Goal: Information Seeking & Learning: Find specific fact

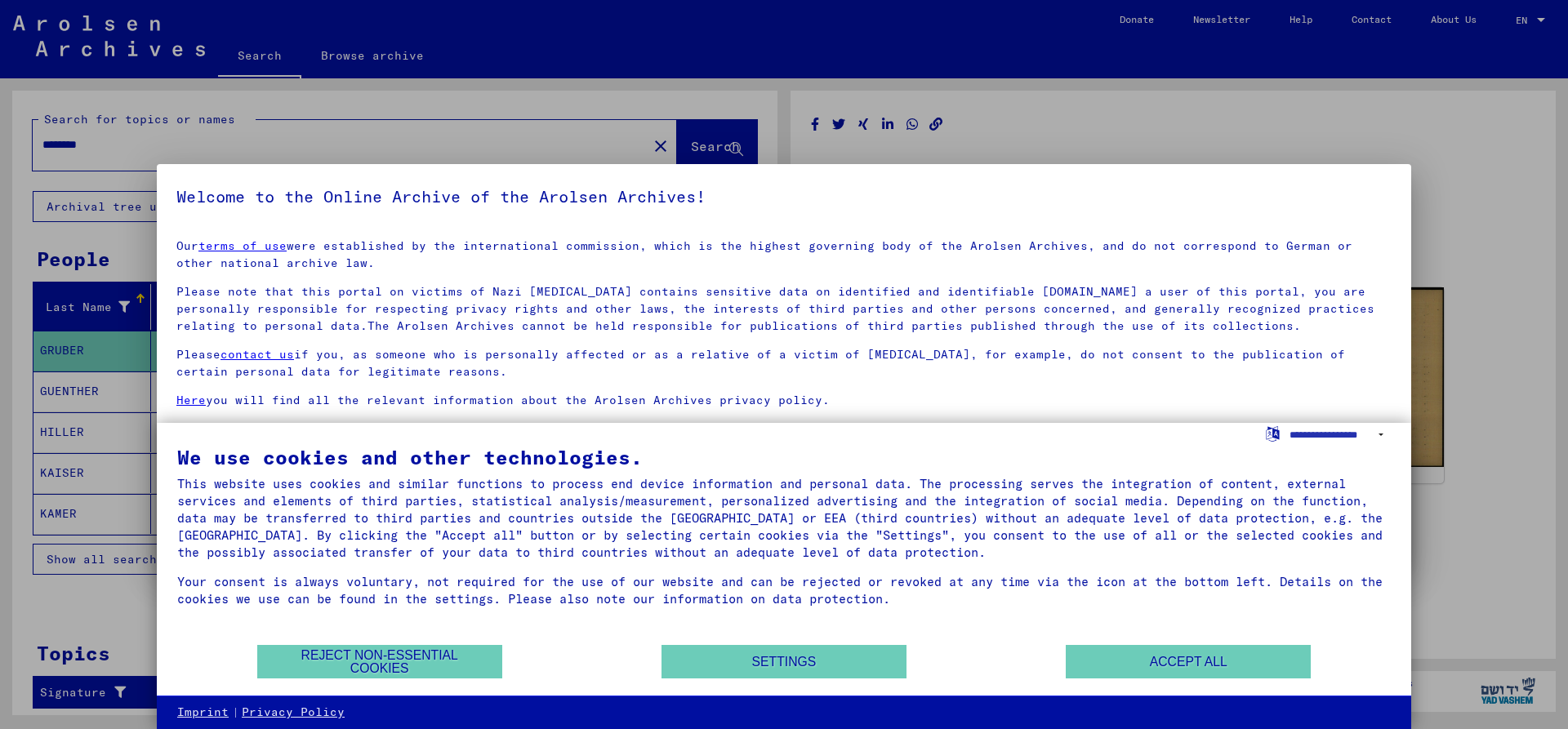
click at [1133, 226] on mat-dialog-content "Our terms of use were established by the international commission, which is the…" at bounding box center [784, 385] width 1255 height 318
click at [1210, 662] on button "Accept all" at bounding box center [1189, 662] width 245 height 34
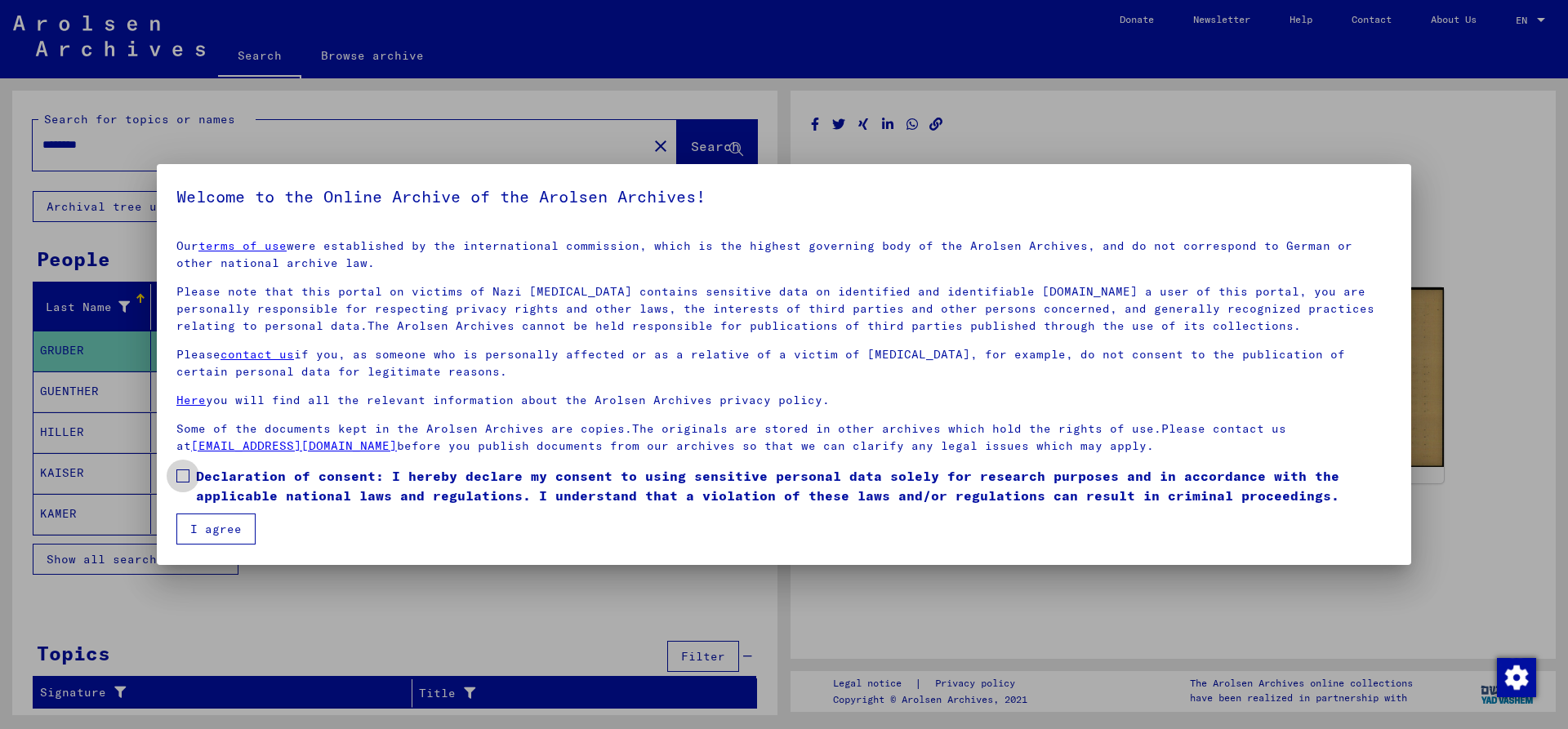
click at [195, 475] on label "Declaration of consent: I hereby declare my consent to using sensitive personal…" at bounding box center [784, 485] width 1215 height 39
click at [241, 531] on button "I agree" at bounding box center [216, 529] width 80 height 31
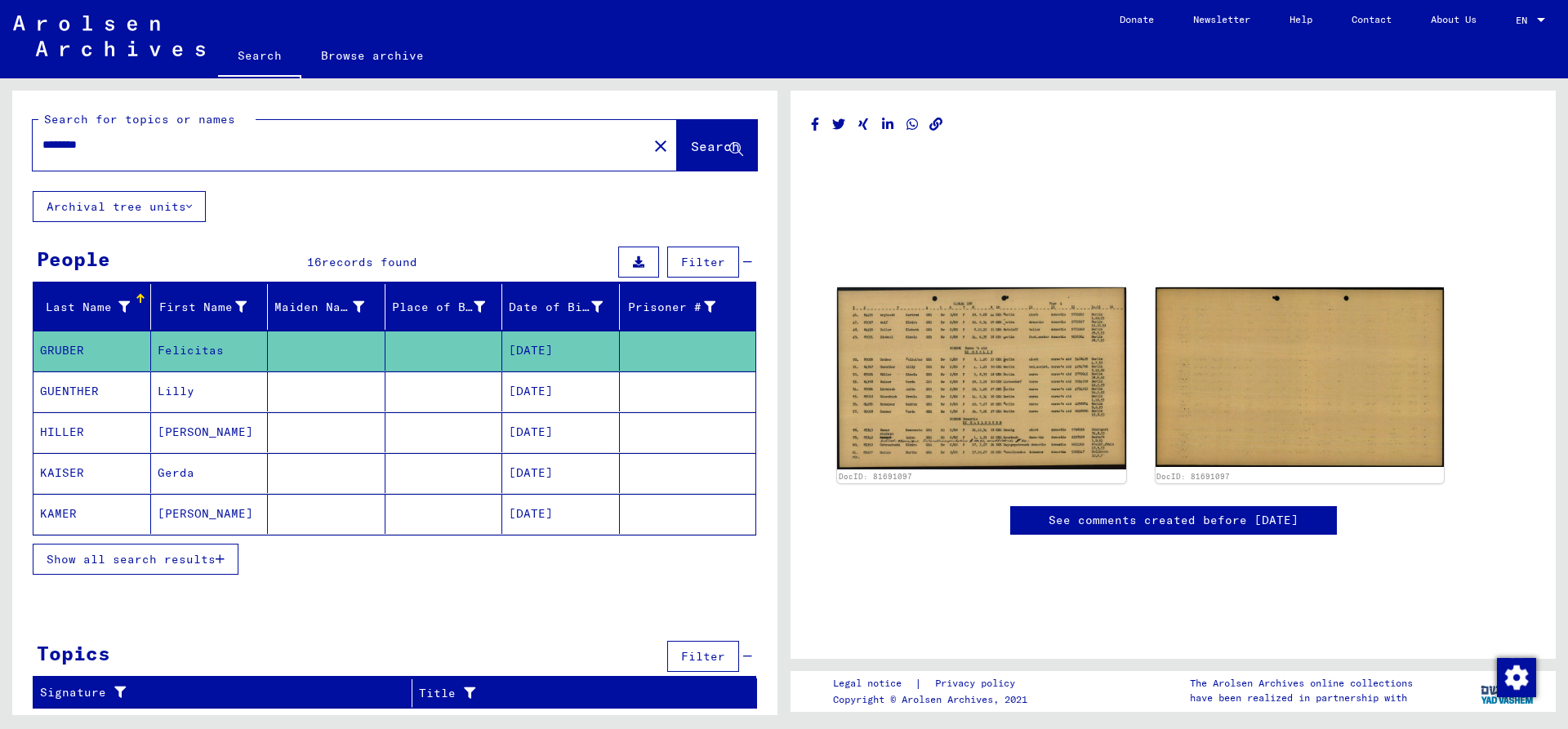
click at [944, 173] on h1 at bounding box center [1173, 173] width 724 height 45
click at [161, 557] on span "Show all search results" at bounding box center [131, 559] width 169 height 14
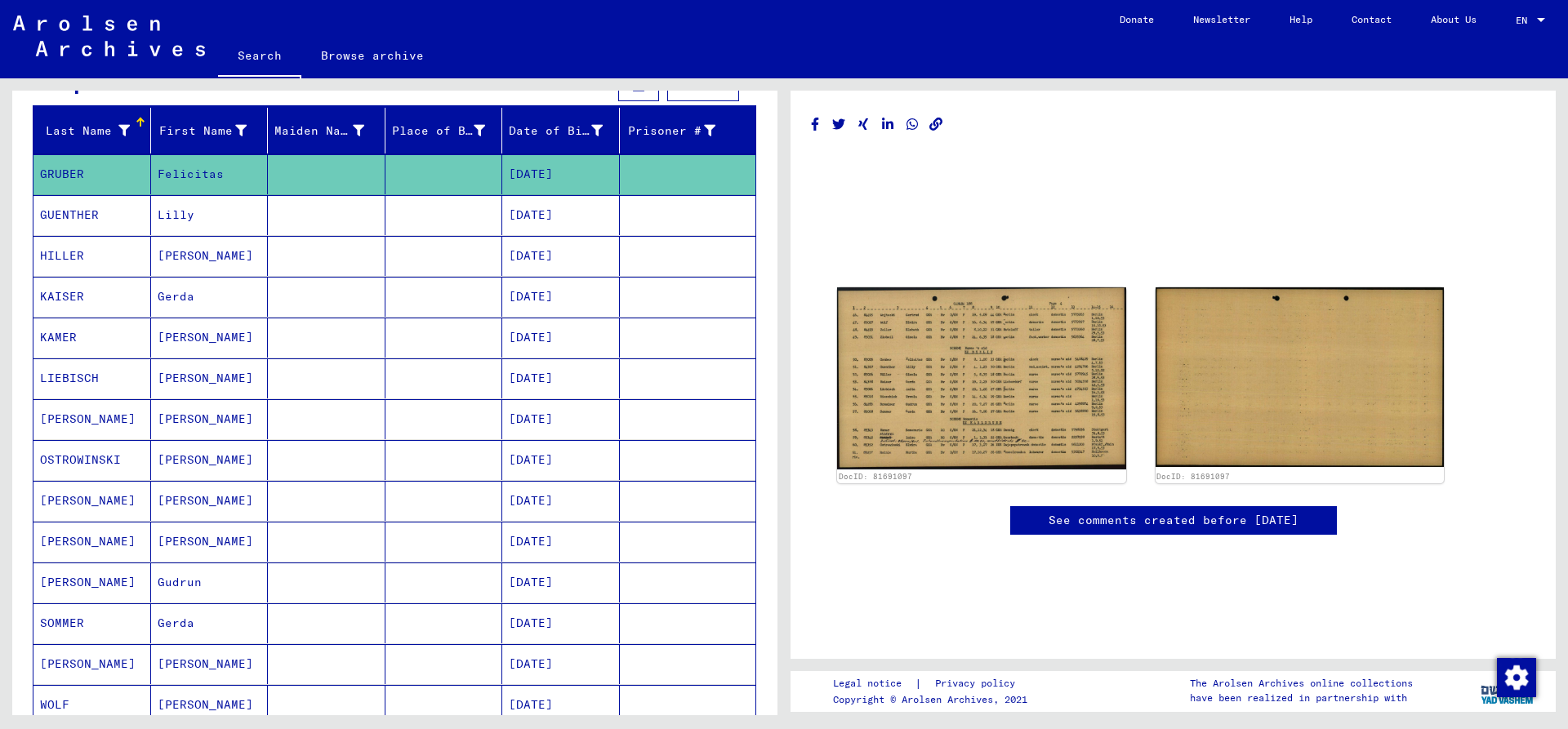
scroll to position [265, 0]
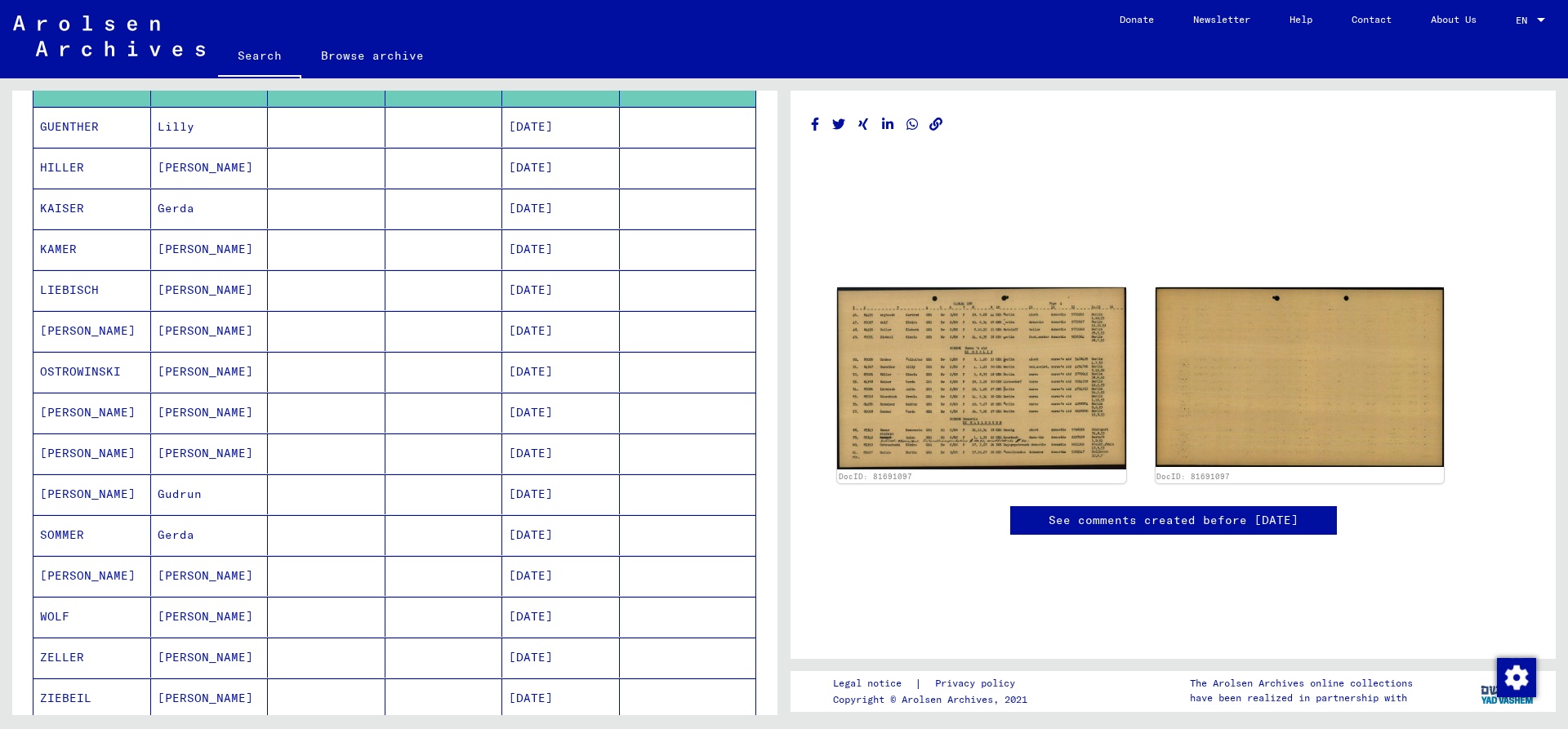
click at [190, 614] on mat-cell "[PERSON_NAME]" at bounding box center [210, 617] width 118 height 40
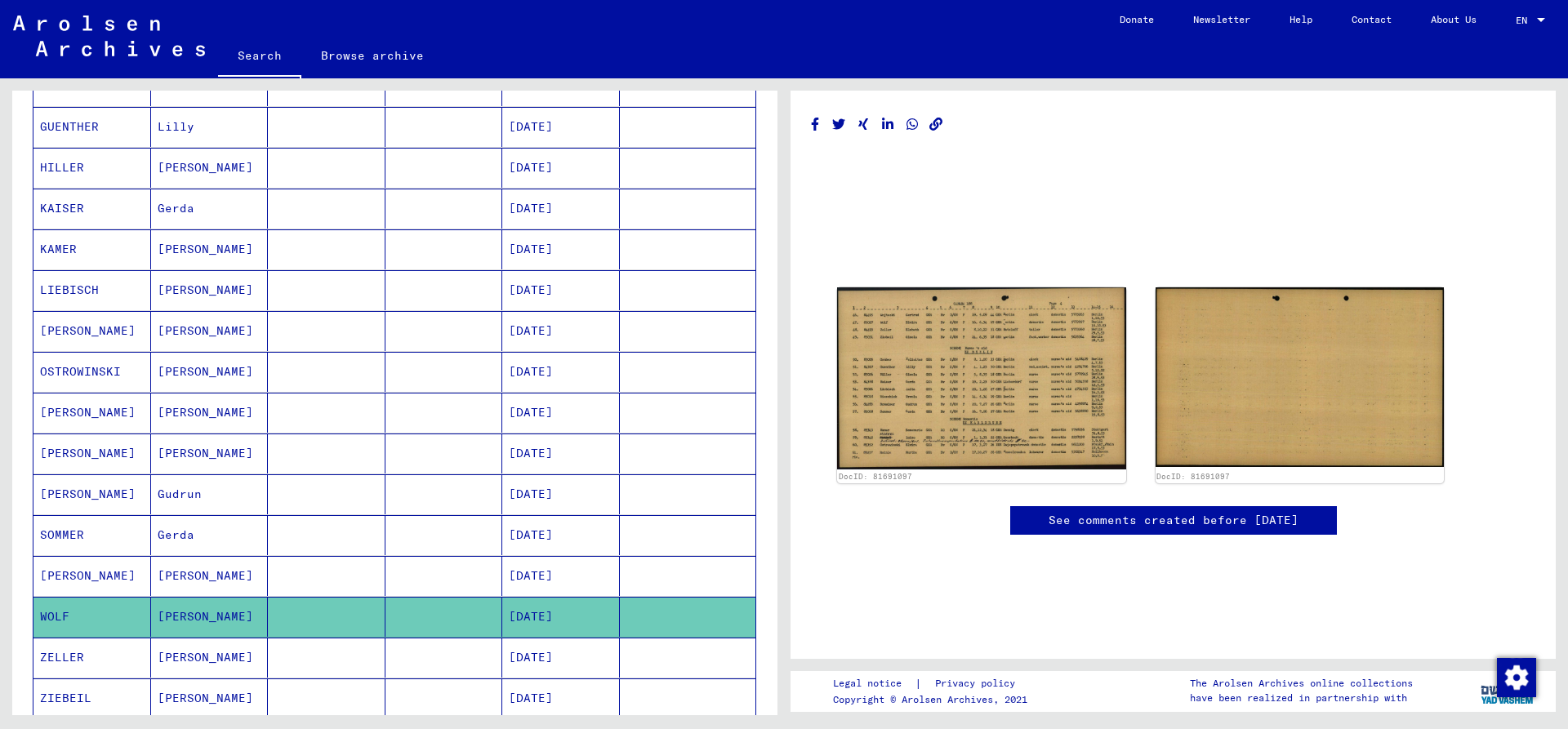
click at [294, 611] on mat-cell at bounding box center [327, 617] width 118 height 40
click at [296, 611] on mat-cell at bounding box center [327, 617] width 118 height 40
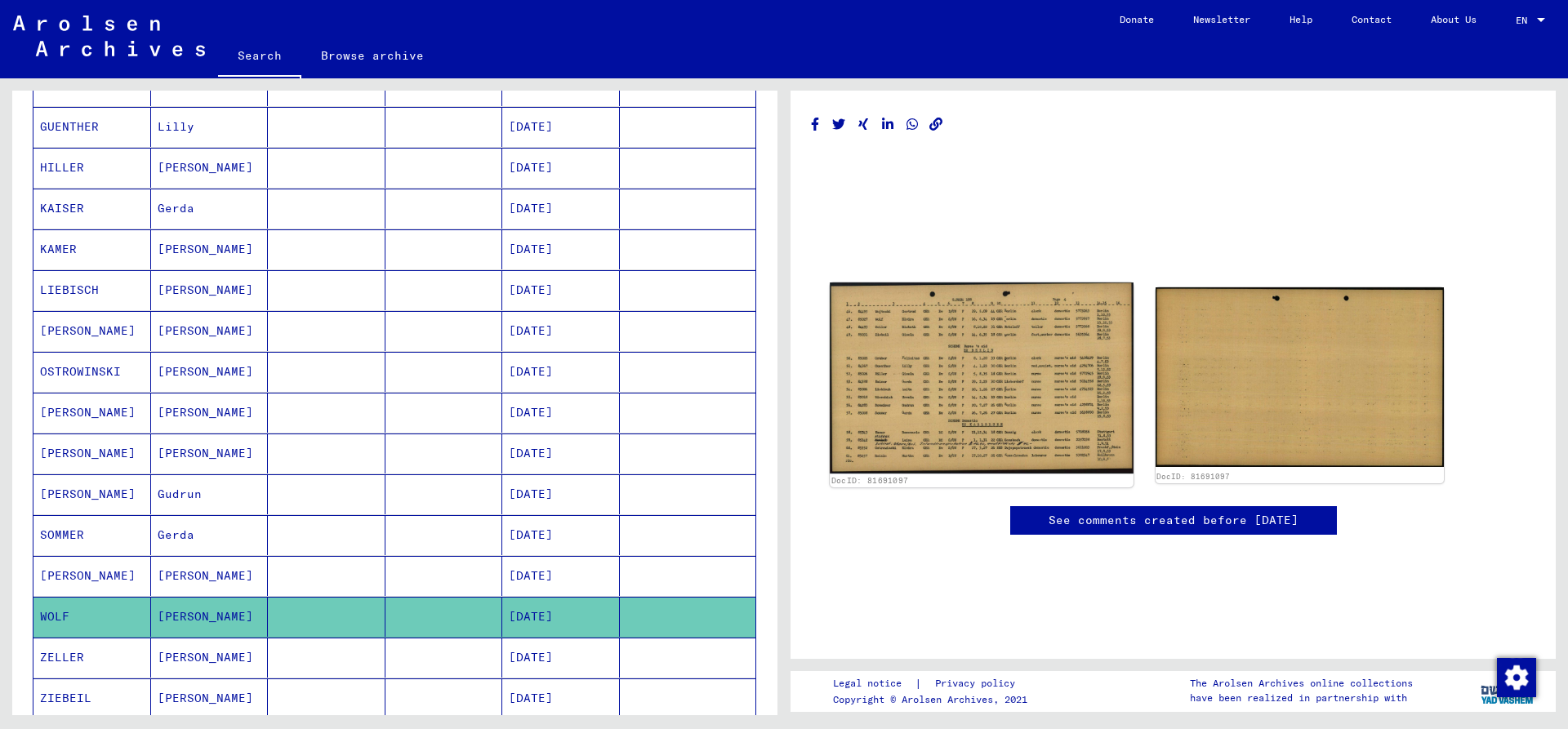
click at [950, 366] on img at bounding box center [982, 378] width 303 height 191
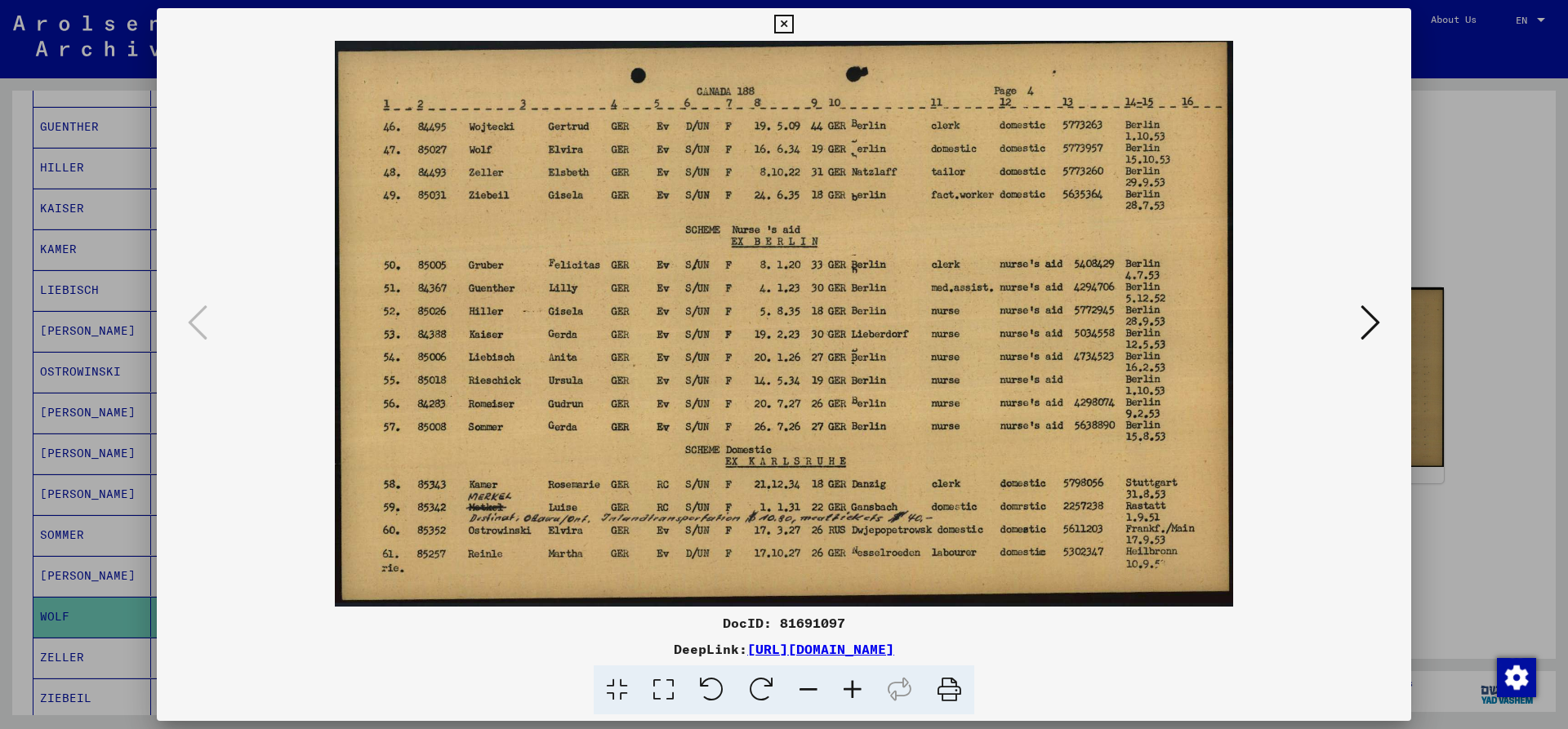
click at [219, 321] on img at bounding box center [784, 323] width 1143 height 566
click at [793, 22] on icon at bounding box center [784, 24] width 19 height 19
